Goal: Task Accomplishment & Management: Complete application form

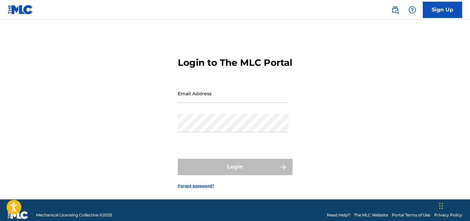
click at [200, 103] on input "Email Address" at bounding box center [233, 93] width 111 height 19
type input "[EMAIL_ADDRESS][DOMAIN_NAME]"
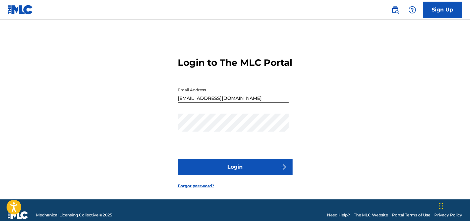
click at [221, 175] on button "Login" at bounding box center [235, 167] width 115 height 16
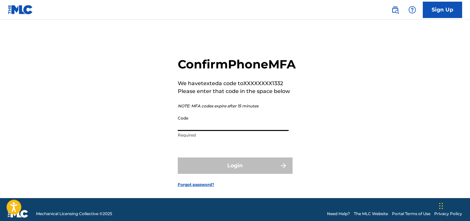
click at [218, 131] on input "Code" at bounding box center [233, 121] width 111 height 19
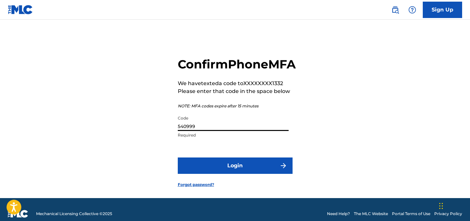
type input "540999"
click at [207, 174] on button "Login" at bounding box center [235, 166] width 115 height 16
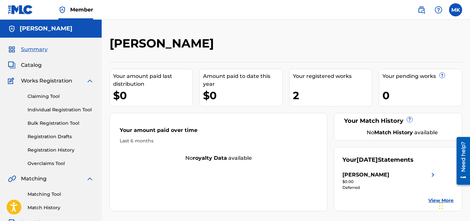
click at [63, 111] on link "Individual Registration Tool" at bounding box center [61, 109] width 66 height 7
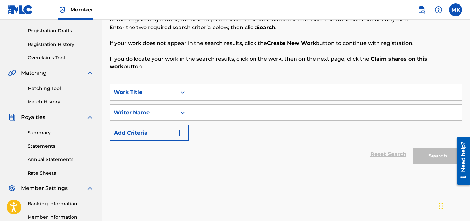
scroll to position [108, 0]
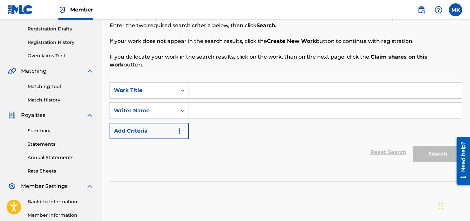
click at [222, 83] on input "Search Form" at bounding box center [325, 91] width 273 height 16
type input "m"
type input "[PERSON_NAME]"
click at [220, 84] on input "[PERSON_NAME]" at bounding box center [325, 91] width 273 height 16
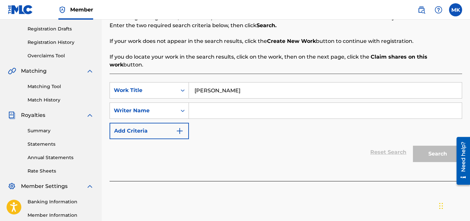
click at [220, 84] on input "[PERSON_NAME]" at bounding box center [325, 91] width 273 height 16
type input "Safe"
click at [216, 103] on input "Search Form" at bounding box center [325, 111] width 273 height 16
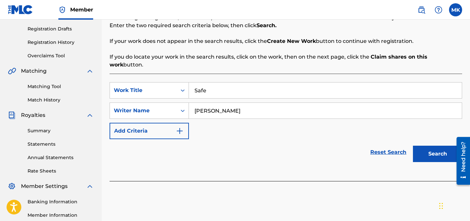
type input "[PERSON_NAME]"
click at [425, 148] on button "Search" at bounding box center [437, 154] width 49 height 16
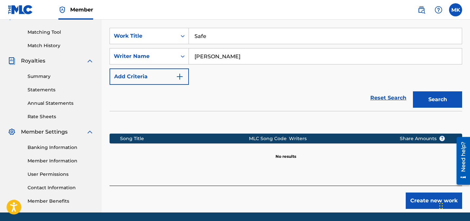
scroll to position [172, 0]
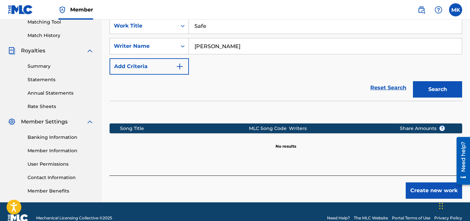
click at [440, 183] on button "Create new work" at bounding box center [433, 191] width 56 height 16
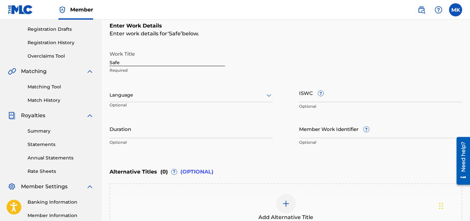
scroll to position [103, 0]
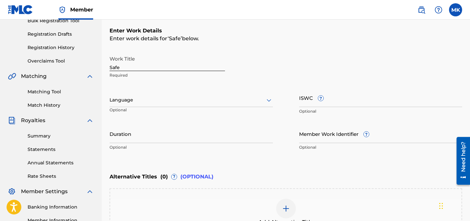
click at [237, 101] on div at bounding box center [190, 100] width 163 height 8
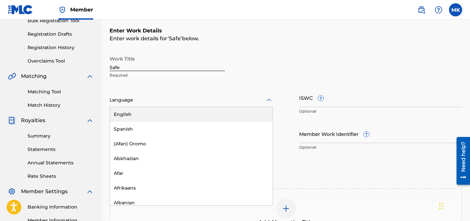
click at [226, 112] on div "English" at bounding box center [191, 114] width 163 height 15
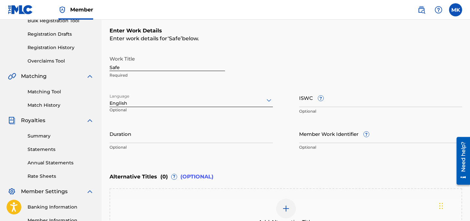
click at [393, 80] on div "Work Title Safe Required" at bounding box center [285, 66] width 352 height 29
click at [228, 102] on div at bounding box center [190, 100] width 163 height 8
click at [371, 177] on div "Alternative Titles ( 0 ) ? (OPTIONAL)" at bounding box center [285, 177] width 352 height 14
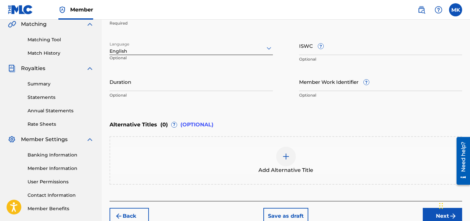
scroll to position [168, 0]
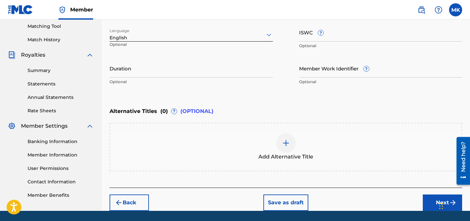
click at [432, 200] on button "Next" at bounding box center [441, 203] width 39 height 16
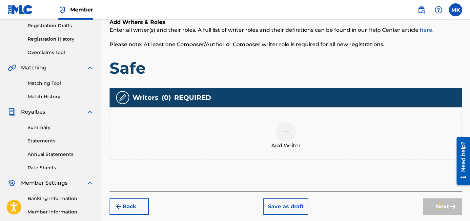
scroll to position [121, 0]
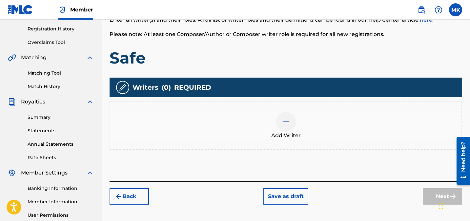
click at [291, 120] on div at bounding box center [286, 122] width 20 height 20
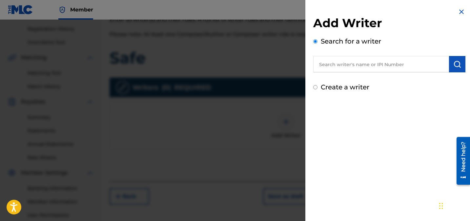
click at [349, 66] on input "text" at bounding box center [381, 64] width 136 height 16
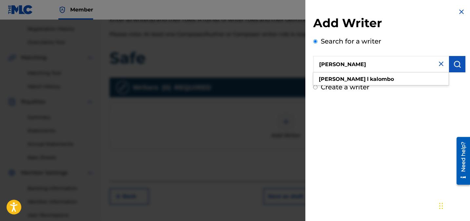
click at [356, 67] on input "[PERSON_NAME]" at bounding box center [381, 64] width 136 height 16
click at [370, 79] on strong "kalombo" at bounding box center [382, 79] width 24 height 6
type input "[PERSON_NAME]"
click at [451, 69] on button "submit" at bounding box center [457, 64] width 16 height 16
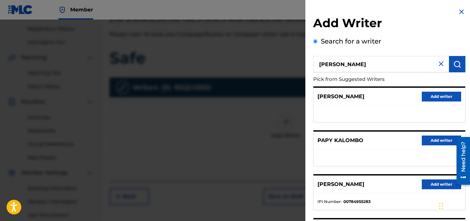
click at [436, 186] on button "Add writer" at bounding box center [440, 185] width 39 height 10
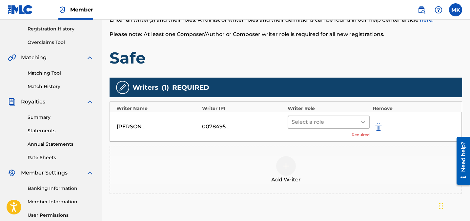
click at [366, 123] on icon at bounding box center [362, 122] width 7 height 7
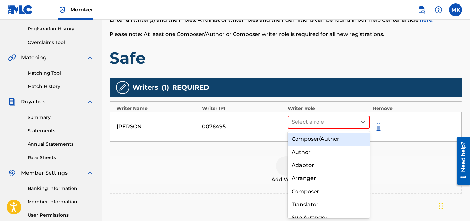
click at [348, 137] on div "Composer/Author" at bounding box center [328, 139] width 82 height 13
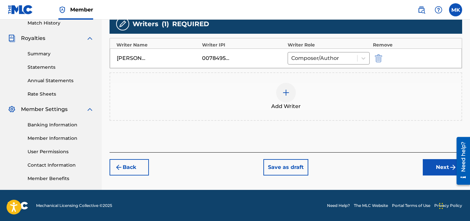
scroll to position [185, 0]
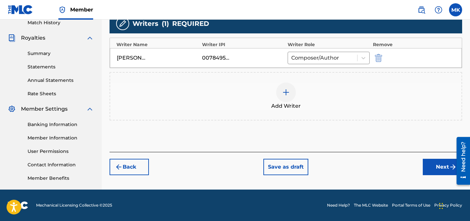
click at [439, 164] on button "Next" at bounding box center [441, 167] width 39 height 16
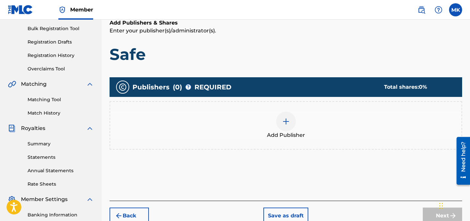
scroll to position [95, 0]
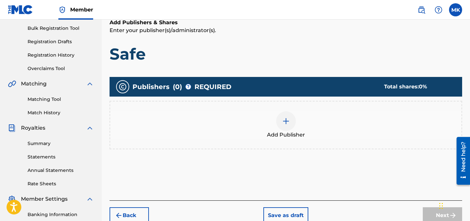
click at [286, 123] on img at bounding box center [286, 121] width 8 height 8
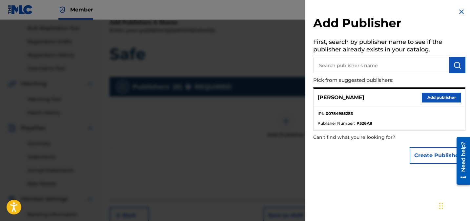
click at [431, 98] on button "Add publisher" at bounding box center [440, 98] width 39 height 10
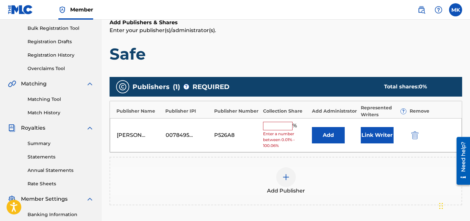
click at [274, 124] on input "text" at bounding box center [277, 126] width 29 height 9
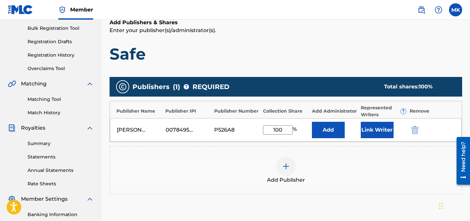
type input "100"
click at [384, 134] on button "Link Writer" at bounding box center [376, 130] width 33 height 16
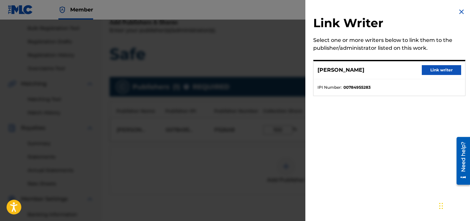
click at [438, 71] on button "Link writer" at bounding box center [440, 70] width 39 height 10
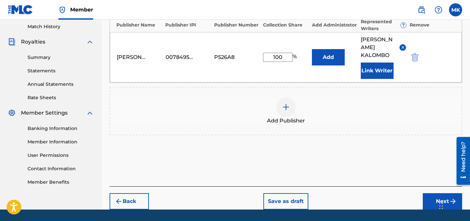
scroll to position [187, 0]
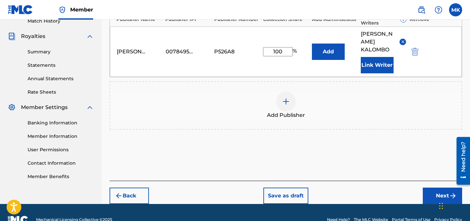
click at [447, 189] on button "Next" at bounding box center [441, 196] width 39 height 16
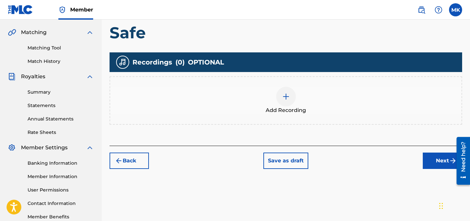
scroll to position [147, 0]
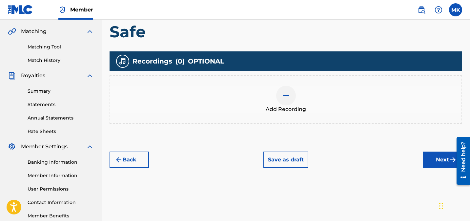
click at [437, 157] on button "Next" at bounding box center [441, 160] width 39 height 16
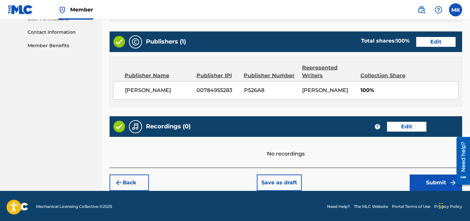
scroll to position [327, 0]
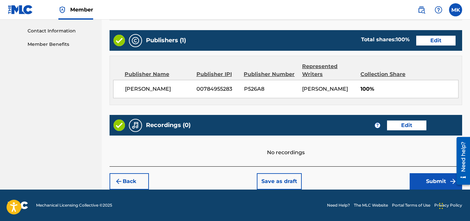
click at [428, 182] on button "Submit" at bounding box center [435, 181] width 52 height 16
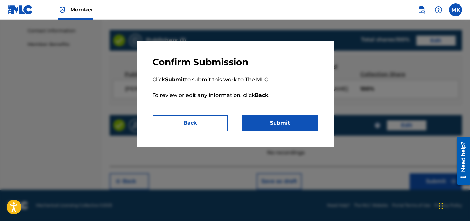
click at [298, 129] on button "Submit" at bounding box center [279, 123] width 75 height 16
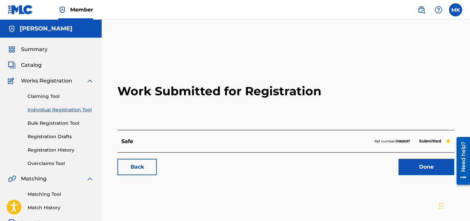
click at [419, 164] on link "Done" at bounding box center [426, 167] width 56 height 16
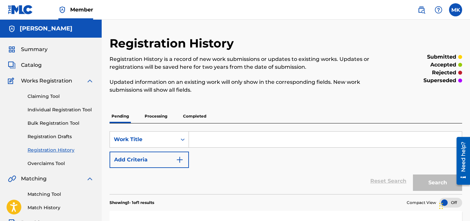
click at [454, 18] on nav "Member MK MK [PERSON_NAME] [EMAIL_ADDRESS][DOMAIN_NAME] Notification Preference…" at bounding box center [235, 10] width 470 height 20
click at [454, 12] on label at bounding box center [455, 9] width 13 height 13
click at [455, 10] on input "MK [PERSON_NAME] [EMAIL_ADDRESS][DOMAIN_NAME] Notification Preferences Profile …" at bounding box center [455, 10] width 0 height 0
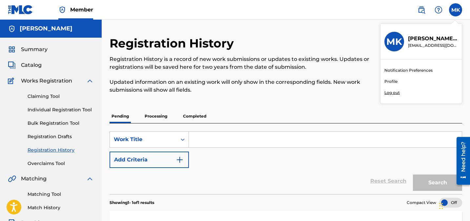
click at [396, 92] on p "Log out" at bounding box center [391, 93] width 15 height 6
click at [455, 10] on input "MK [PERSON_NAME] [EMAIL_ADDRESS][DOMAIN_NAME] Notification Preferences Profile …" at bounding box center [455, 10] width 0 height 0
